Goal: Transaction & Acquisition: Purchase product/service

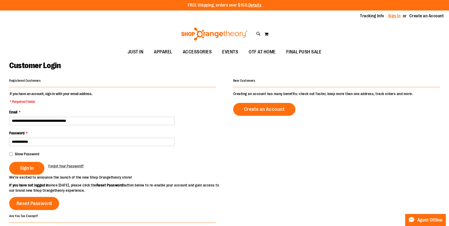
click at [395, 17] on link "Sign In" at bounding box center [394, 16] width 13 height 6
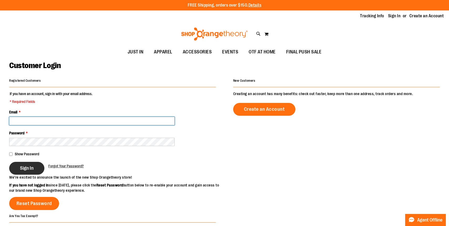
type input "**********"
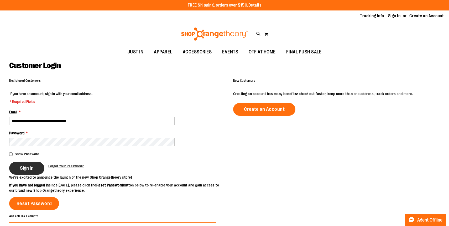
type input "**********"
click at [24, 173] on button "Sign In" at bounding box center [26, 168] width 35 height 13
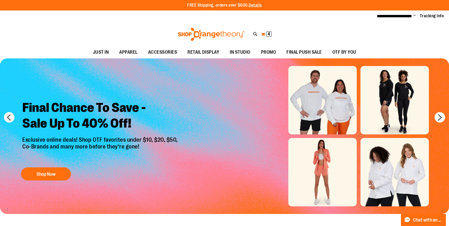
type input "**********"
click at [267, 35] on span "4" at bounding box center [268, 33] width 3 height 5
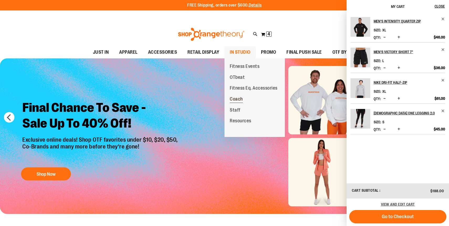
click at [236, 98] on span "Coach" at bounding box center [236, 100] width 13 height 7
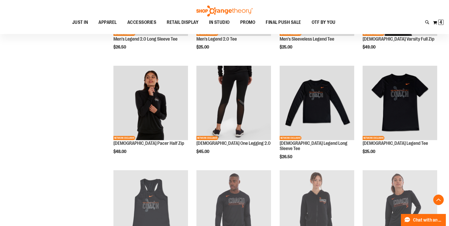
scroll to position [251, 0]
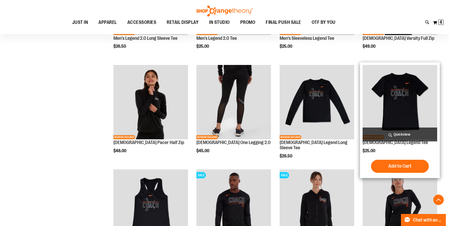
type input "**********"
click at [396, 109] on img "product" at bounding box center [399, 102] width 75 height 75
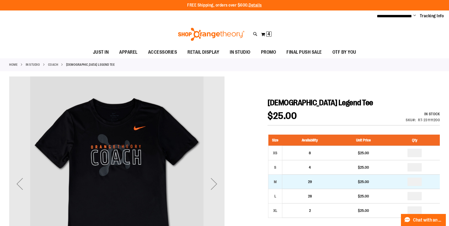
type input "**********"
click at [418, 183] on input "number" at bounding box center [414, 182] width 14 height 8
type input "**"
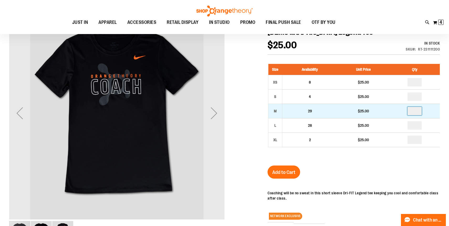
scroll to position [71, 0]
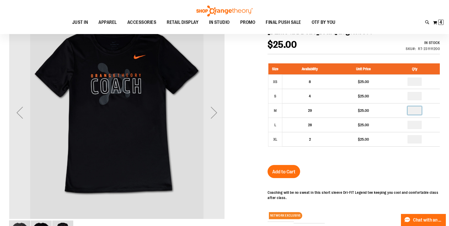
type input "*"
click at [378, 165] on div "Ladies Legend Tee $25.00 In stock Only %1 left SKU RT-231111200 Size Availabili…" at bounding box center [353, 164] width 172 height 274
click at [278, 172] on span "Add to Cart" at bounding box center [283, 172] width 23 height 6
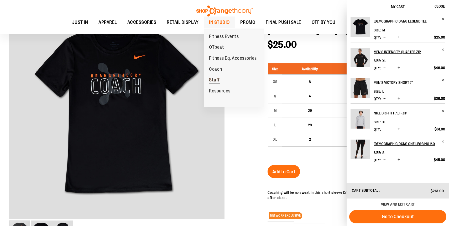
click at [215, 80] on span "Staff" at bounding box center [214, 80] width 11 height 7
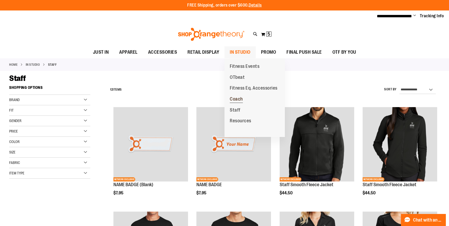
type input "**********"
click at [237, 99] on span "Coach" at bounding box center [236, 100] width 13 height 7
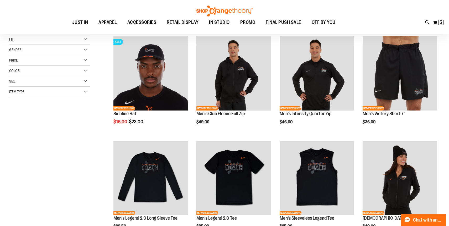
scroll to position [71, 0]
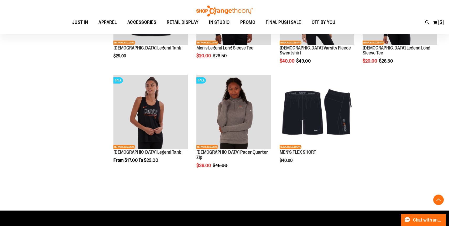
scroll to position [451, 0]
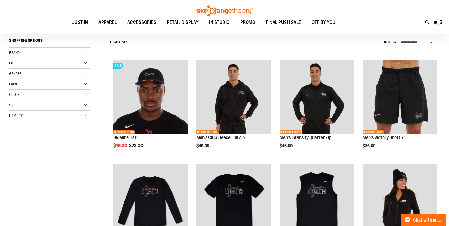
scroll to position [46, 0]
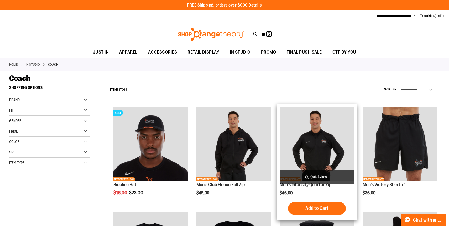
type input "**********"
click at [307, 141] on img "product" at bounding box center [316, 144] width 75 height 75
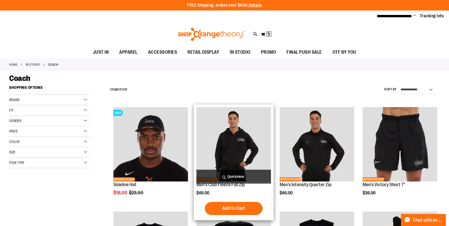
type input "**********"
click at [233, 149] on img "product" at bounding box center [233, 144] width 75 height 75
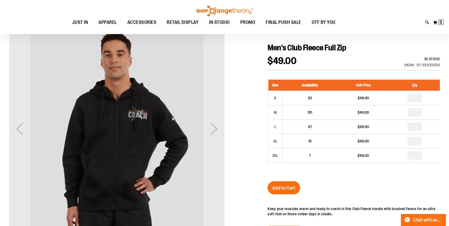
scroll to position [58, 0]
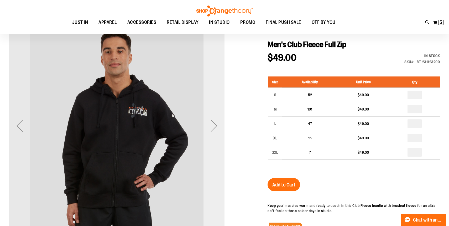
type input "**********"
click at [212, 126] on div "Next" at bounding box center [213, 125] width 21 height 21
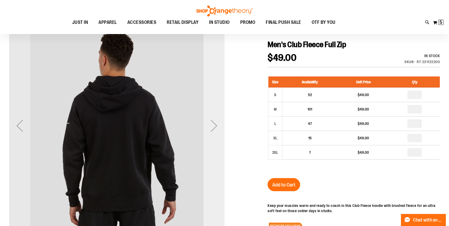
click at [212, 126] on div "Next" at bounding box center [213, 125] width 21 height 21
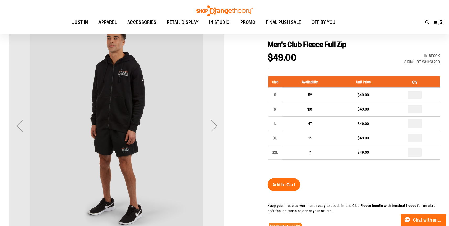
click at [212, 126] on div "Next" at bounding box center [213, 125] width 21 height 21
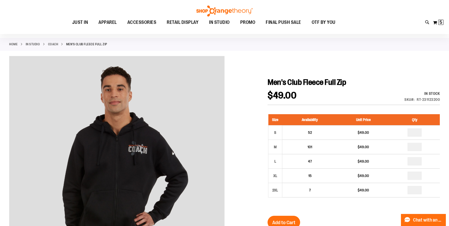
scroll to position [23, 0]
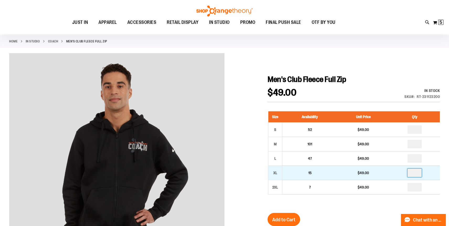
click at [416, 173] on input "number" at bounding box center [414, 173] width 14 height 8
type input "*"
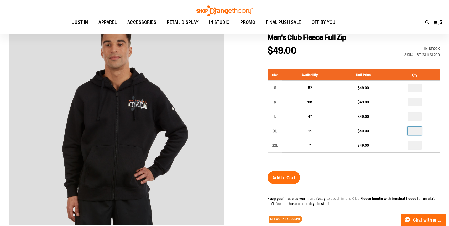
scroll to position [65, 0]
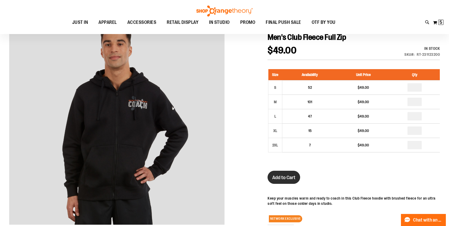
click at [286, 175] on span "Add to Cart" at bounding box center [283, 178] width 23 height 6
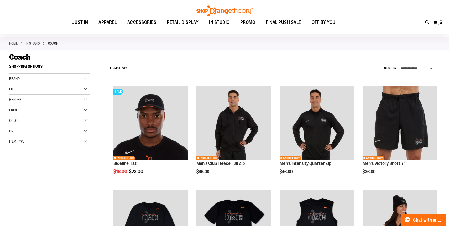
scroll to position [27, 0]
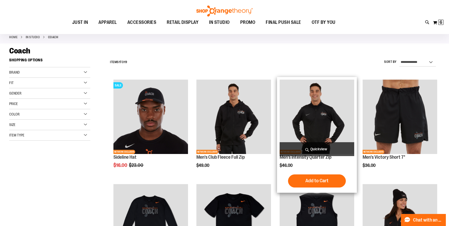
type input "**********"
click at [312, 121] on img "product" at bounding box center [316, 117] width 75 height 75
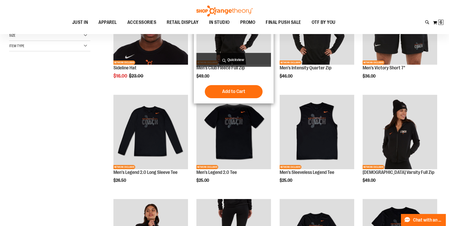
scroll to position [64, 0]
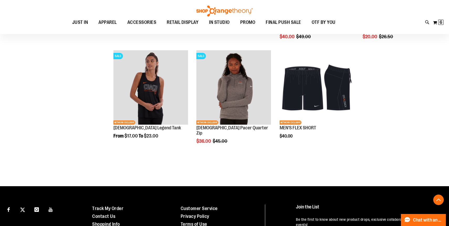
scroll to position [413, 0]
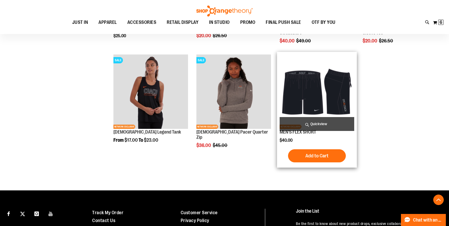
type input "**********"
click at [299, 85] on img "product" at bounding box center [316, 92] width 75 height 75
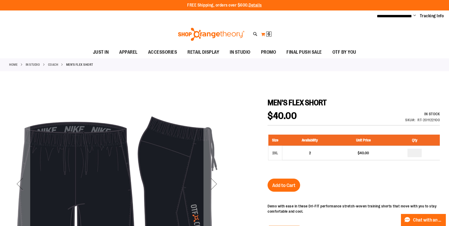
type input "**********"
click at [268, 34] on span "6" at bounding box center [268, 33] width 3 height 5
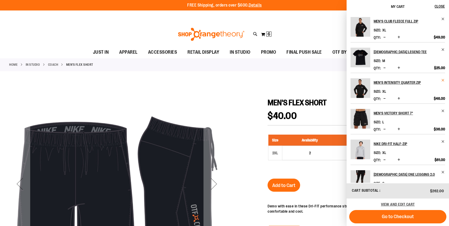
click at [441, 80] on span "Remove item" at bounding box center [443, 80] width 4 height 4
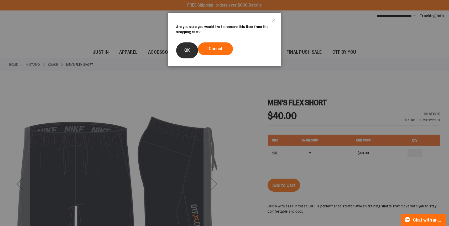
click at [187, 52] on span "OK" at bounding box center [187, 50] width 6 height 5
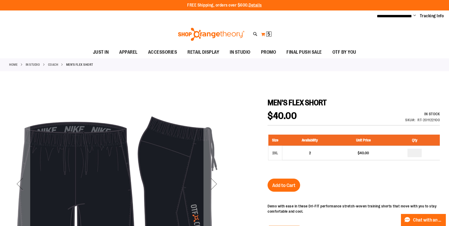
click at [268, 35] on span "5" at bounding box center [268, 33] width 3 height 5
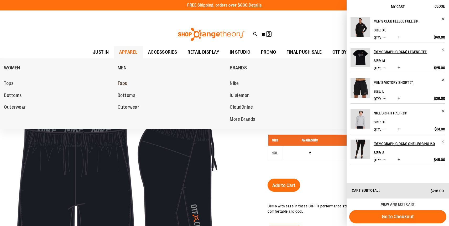
click at [123, 84] on span "Tops" at bounding box center [122, 84] width 9 height 7
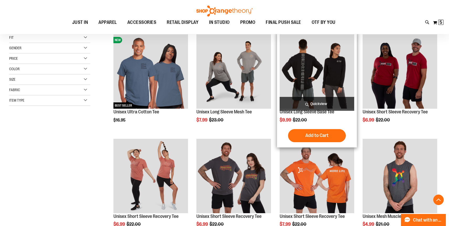
scroll to position [108, 0]
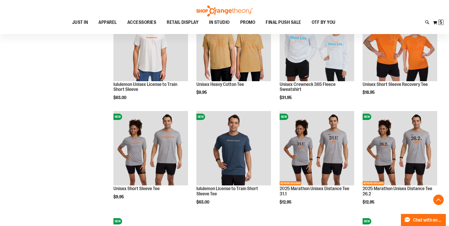
scroll to position [414, 0]
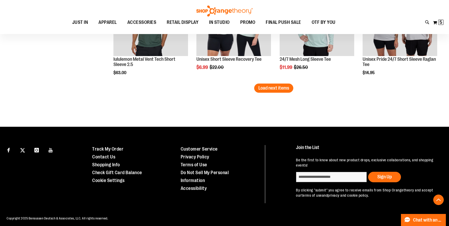
scroll to position [965, 0]
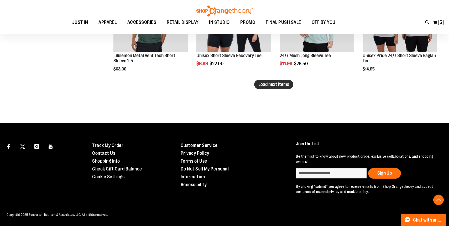
type input "**********"
click at [280, 85] on span "Load next items" at bounding box center [273, 84] width 31 height 5
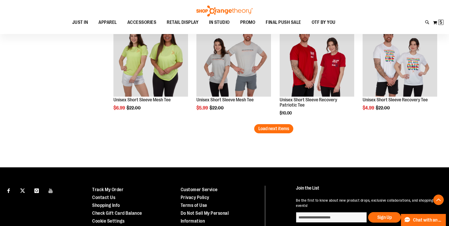
scroll to position [1236, 0]
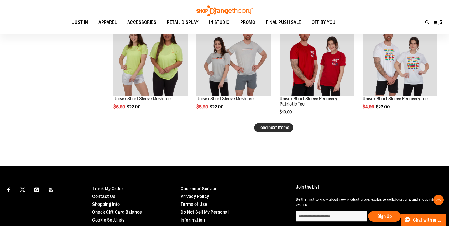
click at [278, 131] on button "Load next items" at bounding box center [273, 127] width 39 height 9
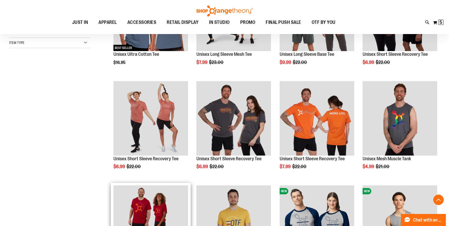
scroll to position [23, 0]
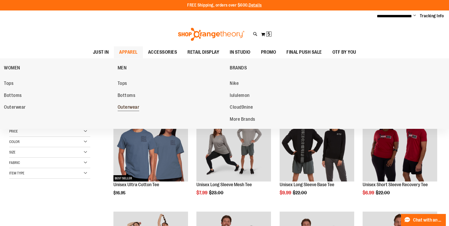
click at [128, 112] on link "Outerwear" at bounding box center [171, 107] width 107 height 9
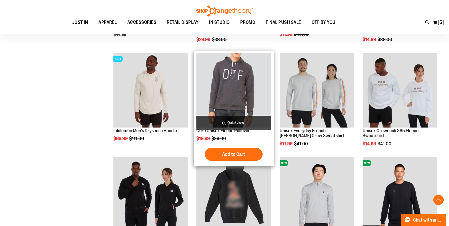
scroll to position [163, 0]
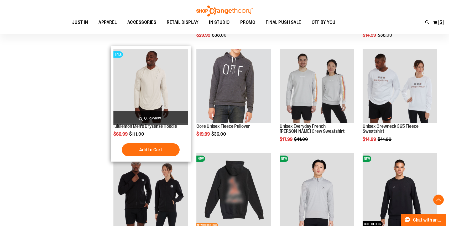
type input "**********"
click at [152, 97] on img "product" at bounding box center [150, 86] width 75 height 75
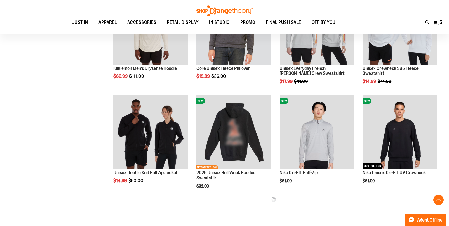
scroll to position [105, 0]
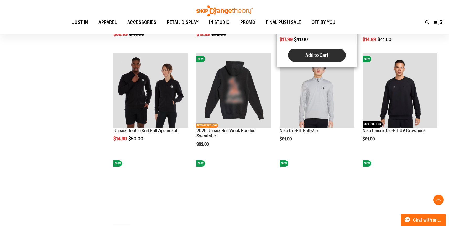
scroll to position [206, 0]
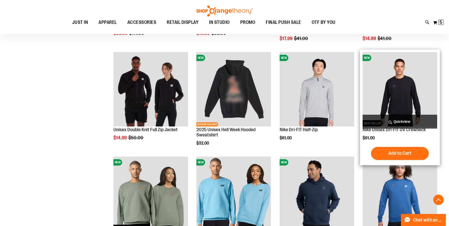
type input "**********"
click at [384, 77] on img "product" at bounding box center [399, 89] width 75 height 75
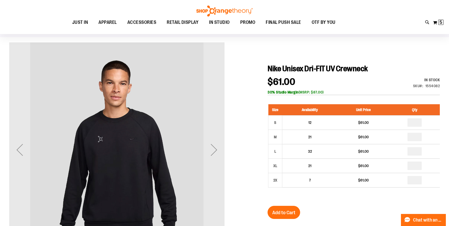
scroll to position [33, 0]
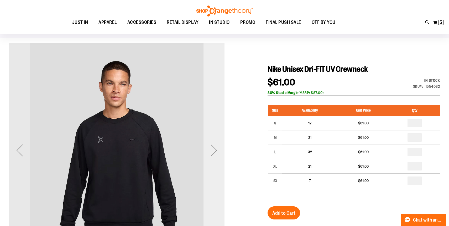
type input "**********"
click at [214, 153] on div "Next" at bounding box center [213, 150] width 21 height 21
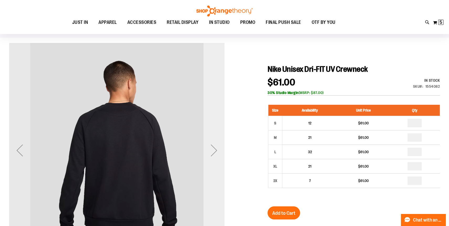
click at [214, 153] on div "Next" at bounding box center [213, 150] width 21 height 21
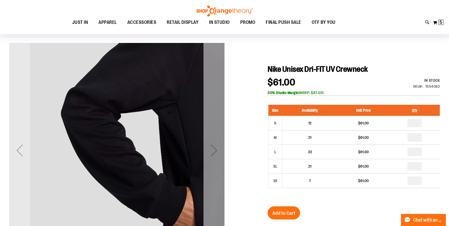
click at [214, 150] on div "Next" at bounding box center [213, 150] width 21 height 21
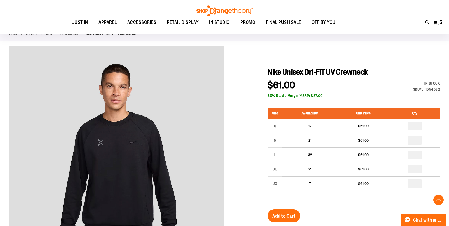
scroll to position [0, 0]
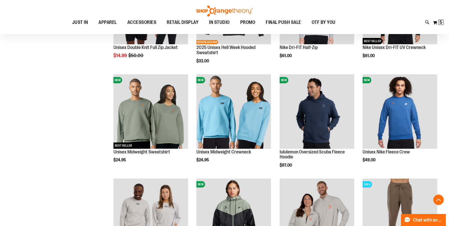
scroll to position [290, 0]
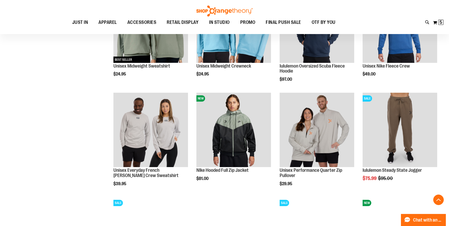
scroll to position [376, 0]
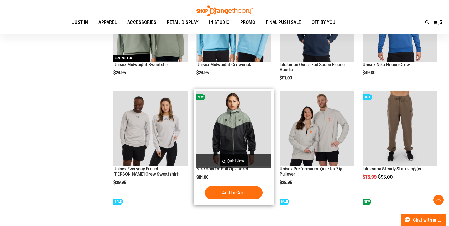
type input "**********"
click at [237, 130] on img "product" at bounding box center [233, 129] width 75 height 75
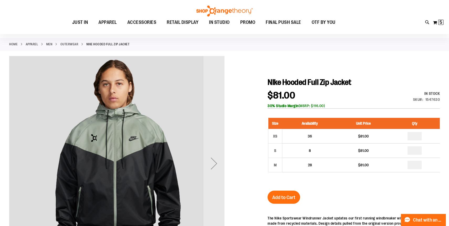
scroll to position [20, 0]
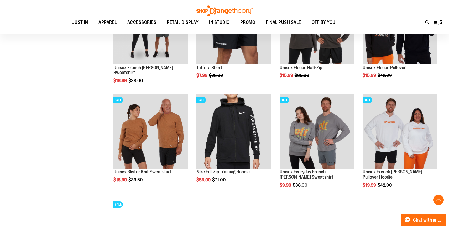
scroll to position [443, 0]
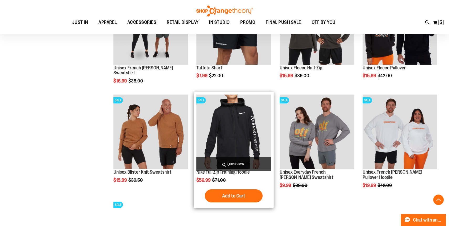
type input "**********"
click at [238, 144] on img "product" at bounding box center [233, 132] width 75 height 75
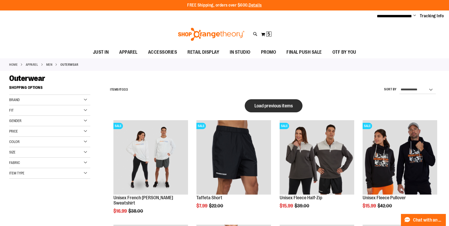
type input "**********"
click at [261, 112] on button "Load previous items" at bounding box center [274, 105] width 58 height 13
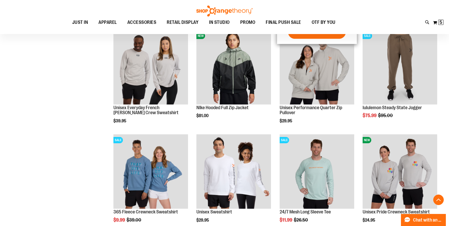
scroll to position [195, 0]
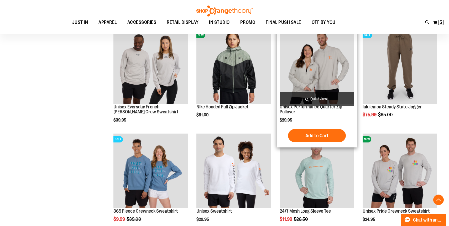
click at [323, 56] on img "product" at bounding box center [316, 66] width 75 height 75
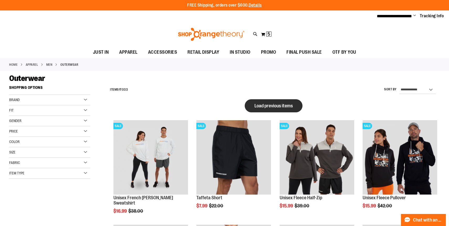
type input "**********"
click at [262, 110] on button "Load previous items" at bounding box center [274, 105] width 58 height 13
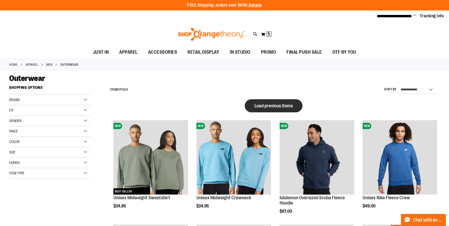
click at [271, 104] on span "Load previous items" at bounding box center [273, 105] width 38 height 5
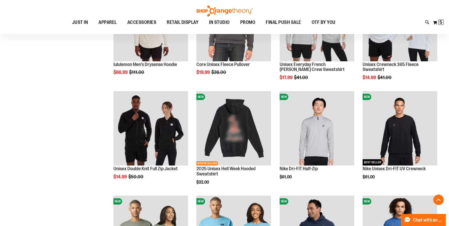
scroll to position [167, 0]
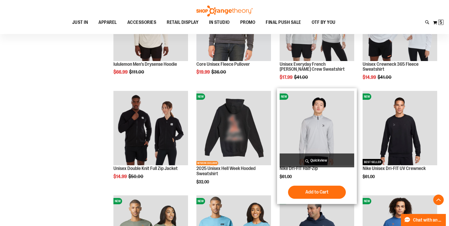
click at [302, 127] on img "product" at bounding box center [316, 128] width 75 height 75
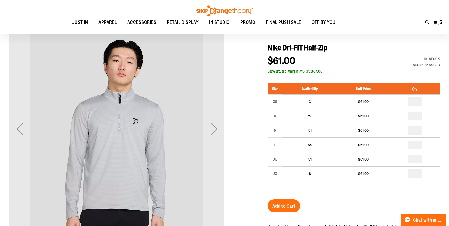
scroll to position [54, 0]
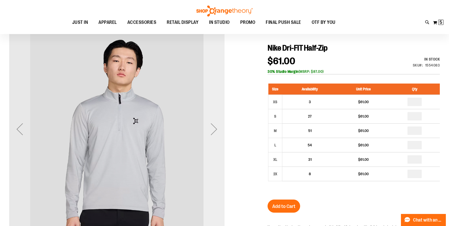
type input "**********"
click at [213, 129] on div "Next" at bounding box center [213, 129] width 21 height 21
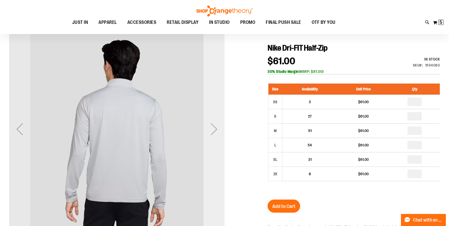
click at [213, 129] on div "Next" at bounding box center [213, 129] width 21 height 21
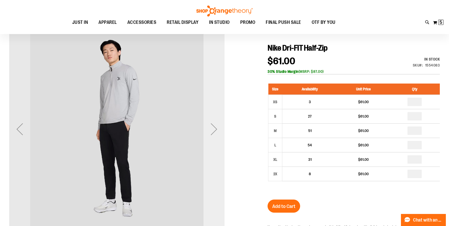
click at [213, 129] on div "Next" at bounding box center [213, 129] width 21 height 21
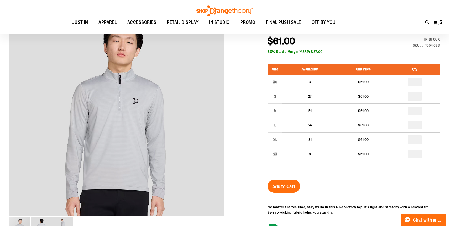
scroll to position [75, 0]
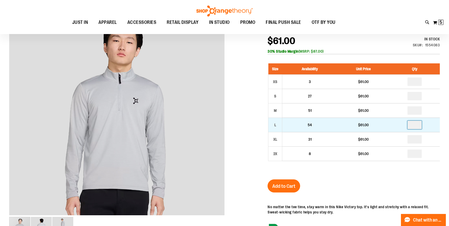
click at [416, 125] on input "number" at bounding box center [414, 125] width 14 height 8
type input "*"
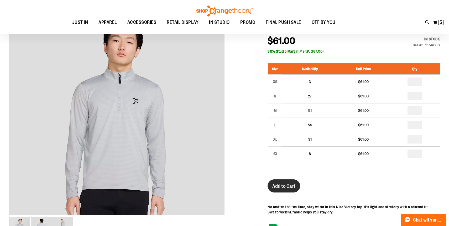
click at [290, 185] on span "Add to Cart" at bounding box center [283, 187] width 23 height 6
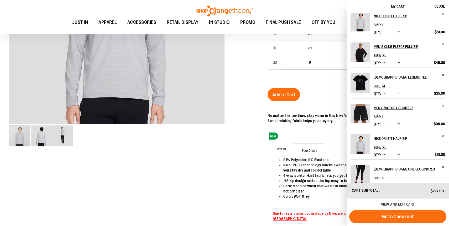
scroll to position [0, 0]
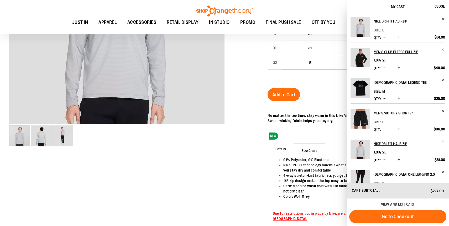
click at [442, 141] on span "Remove item" at bounding box center [443, 142] width 4 height 4
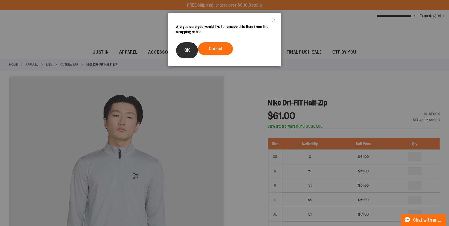
click at [184, 50] on button "OK" at bounding box center [187, 51] width 22 height 16
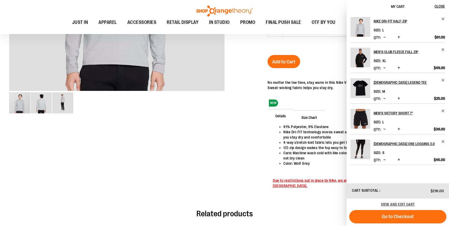
scroll to position [200, 0]
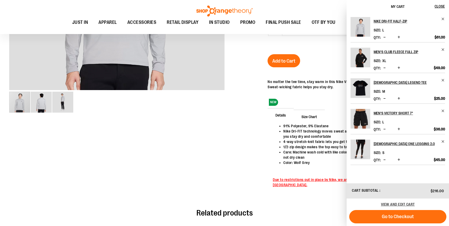
click at [245, 138] on div at bounding box center [224, 39] width 430 height 326
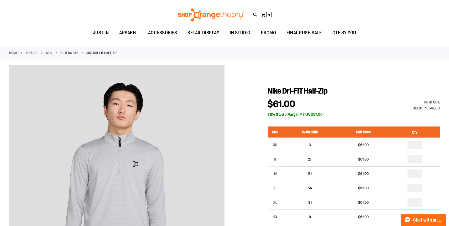
scroll to position [0, 0]
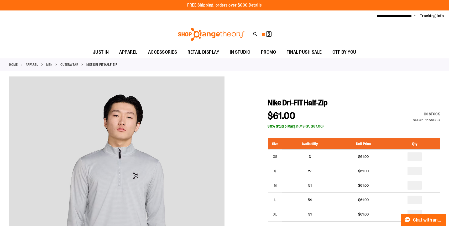
click at [267, 33] on span "5" at bounding box center [268, 33] width 3 height 5
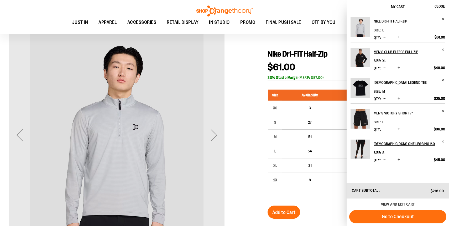
scroll to position [34, 0]
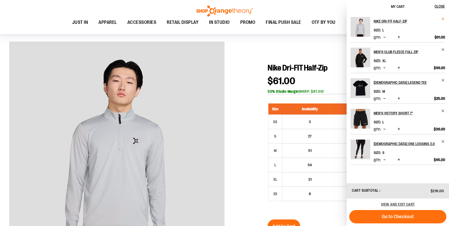
click at [443, 19] on span "Remove item" at bounding box center [443, 19] width 4 height 4
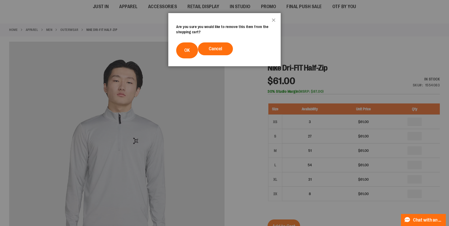
scroll to position [0, 0]
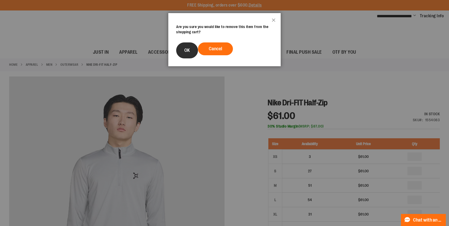
click at [187, 50] on span "OK" at bounding box center [187, 50] width 6 height 5
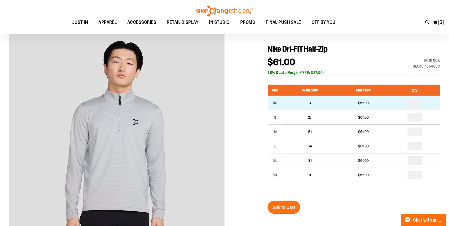
scroll to position [54, 0]
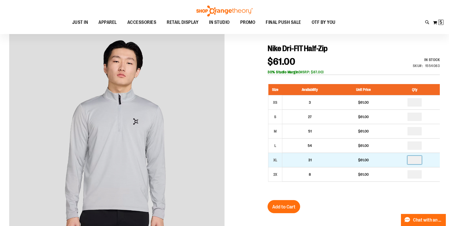
click at [418, 160] on input "number" at bounding box center [414, 160] width 14 height 8
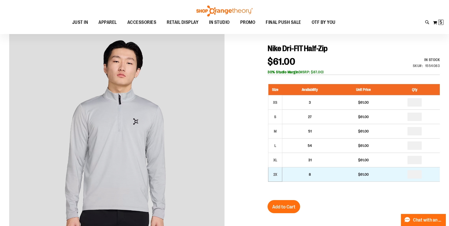
type input "*"
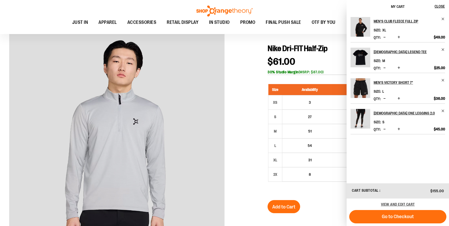
click at [239, 164] on div at bounding box center [224, 185] width 430 height 326
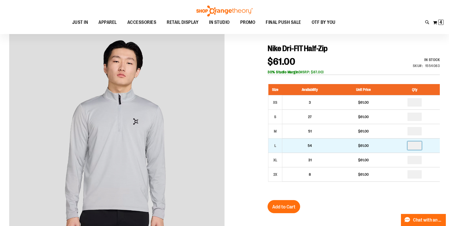
click at [419, 145] on input "*" at bounding box center [414, 146] width 14 height 8
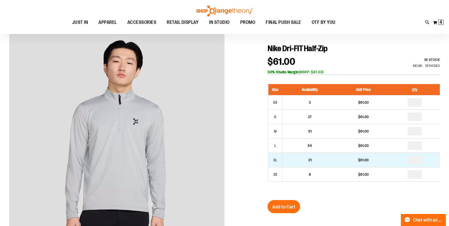
type input "*"
click at [418, 154] on td "*" at bounding box center [414, 160] width 50 height 14
click at [418, 159] on input "number" at bounding box center [414, 160] width 14 height 8
type input "*"
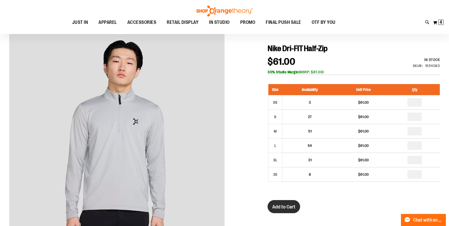
click at [281, 205] on span "Add to Cart" at bounding box center [283, 207] width 23 height 6
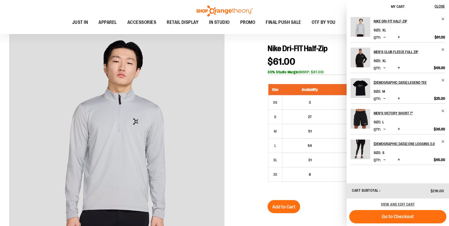
click at [253, 53] on div at bounding box center [224, 185] width 430 height 326
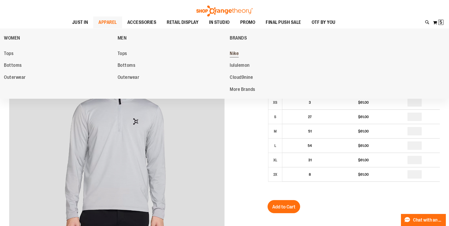
click at [236, 53] on span "Nike" at bounding box center [234, 54] width 9 height 7
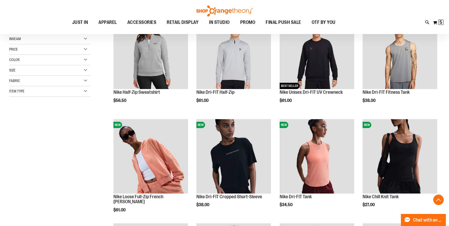
scroll to position [94, 0]
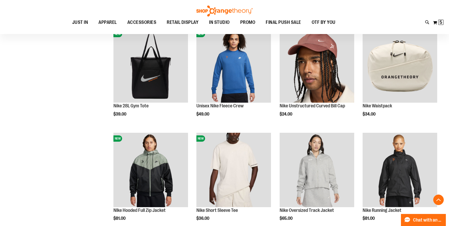
scroll to position [288, 0]
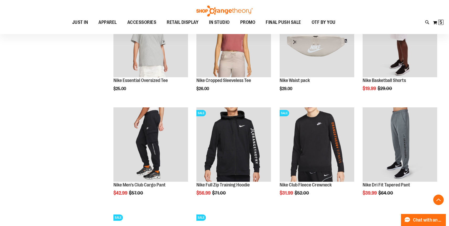
scroll to position [525, 0]
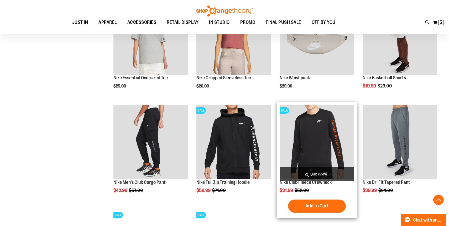
type input "**********"
click at [311, 143] on img "product" at bounding box center [316, 142] width 75 height 75
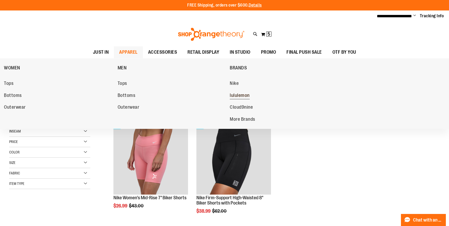
type input "**********"
click at [237, 96] on span "lululemon" at bounding box center [240, 96] width 20 height 7
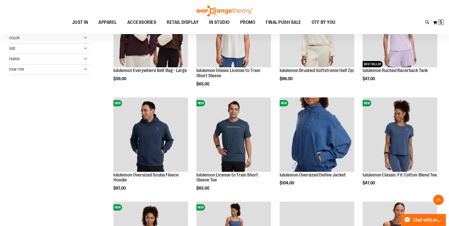
scroll to position [118, 0]
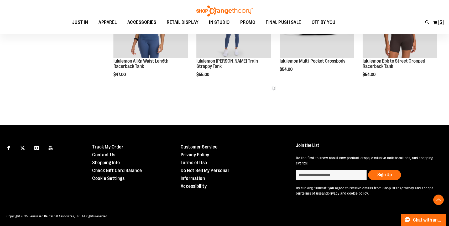
scroll to position [334, 0]
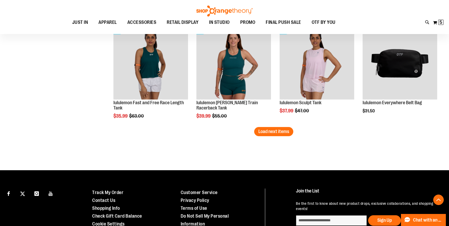
scroll to position [920, 0]
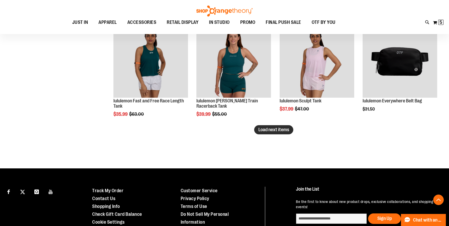
type input "**********"
click at [270, 129] on span "Load next items" at bounding box center [273, 129] width 31 height 5
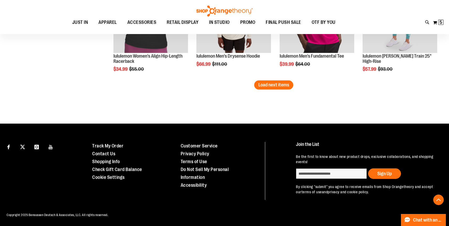
scroll to position [1279, 0]
click at [269, 89] on button "Load next items" at bounding box center [273, 84] width 39 height 9
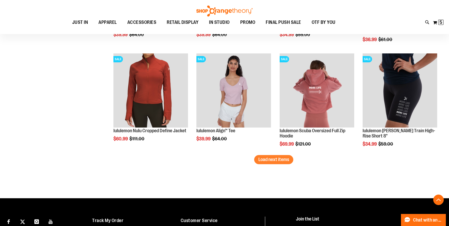
scroll to position [1520, 0]
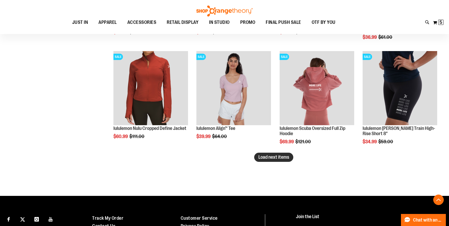
click at [275, 155] on span "Load next items" at bounding box center [273, 157] width 31 height 5
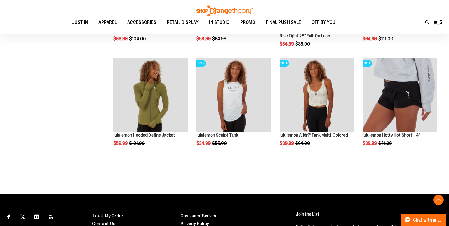
scroll to position [1840, 0]
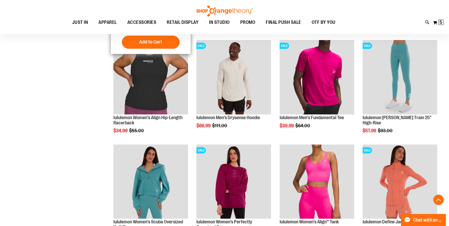
scroll to position [1174, 0]
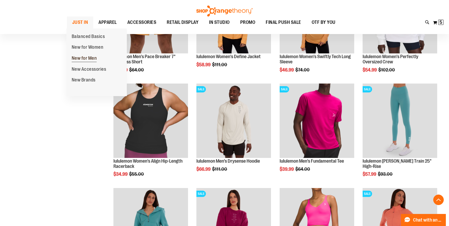
click at [78, 59] on span "New for Men" at bounding box center [84, 59] width 25 height 7
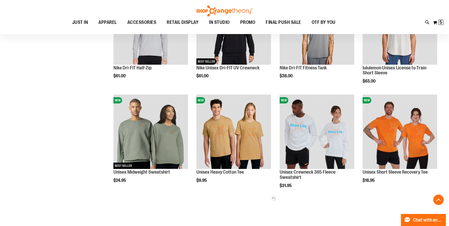
scroll to position [223, 0]
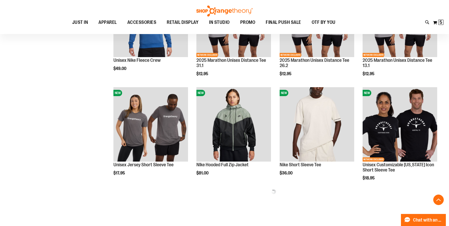
scroll to position [544, 0]
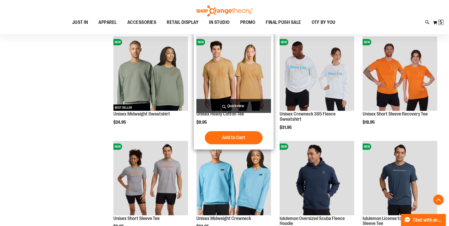
scroll to position [95, 0]
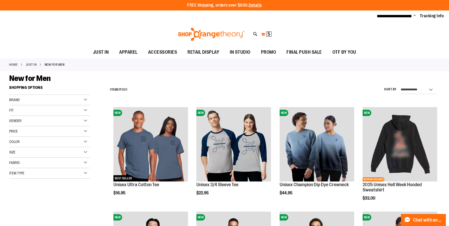
type input "**********"
click at [267, 33] on span "5 5 items" at bounding box center [268, 33] width 5 height 5
